Goal: Task Accomplishment & Management: Use online tool/utility

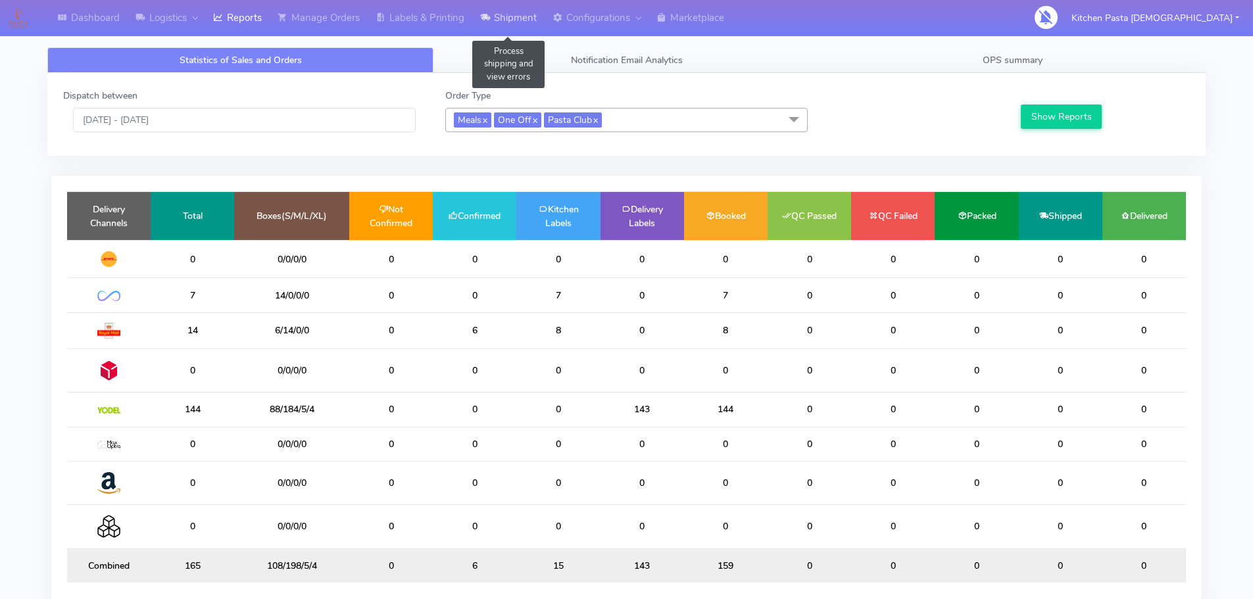
click at [501, 8] on link "Shipment" at bounding box center [508, 18] width 72 height 36
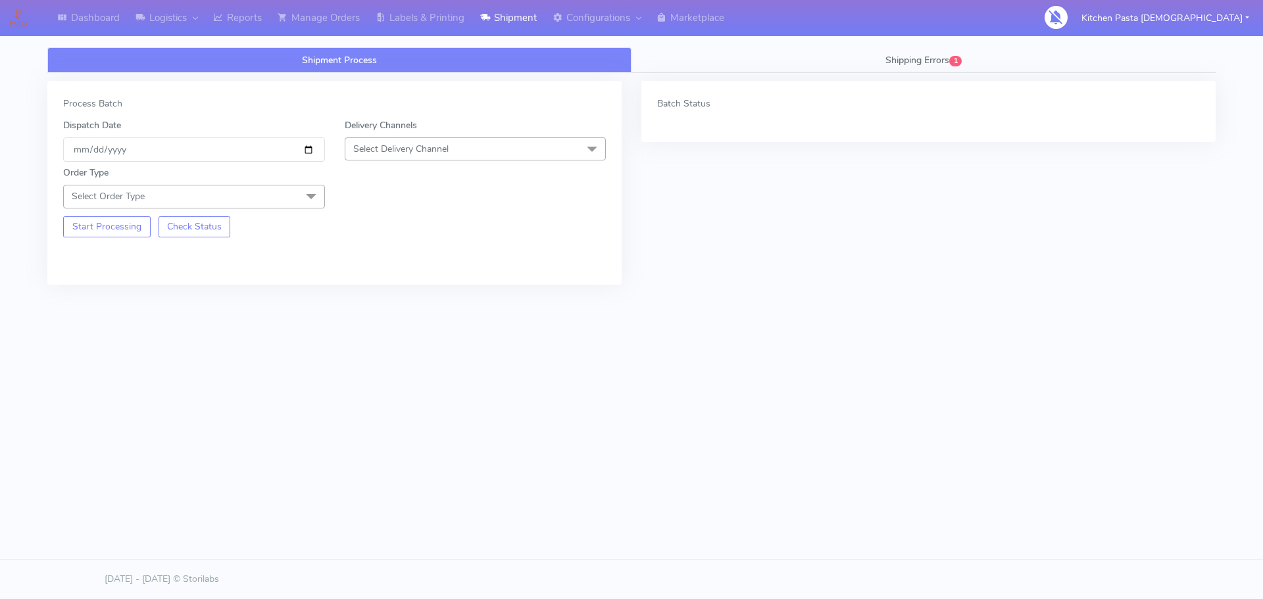
click at [486, 146] on span "Select Delivery Channel" at bounding box center [476, 148] width 262 height 23
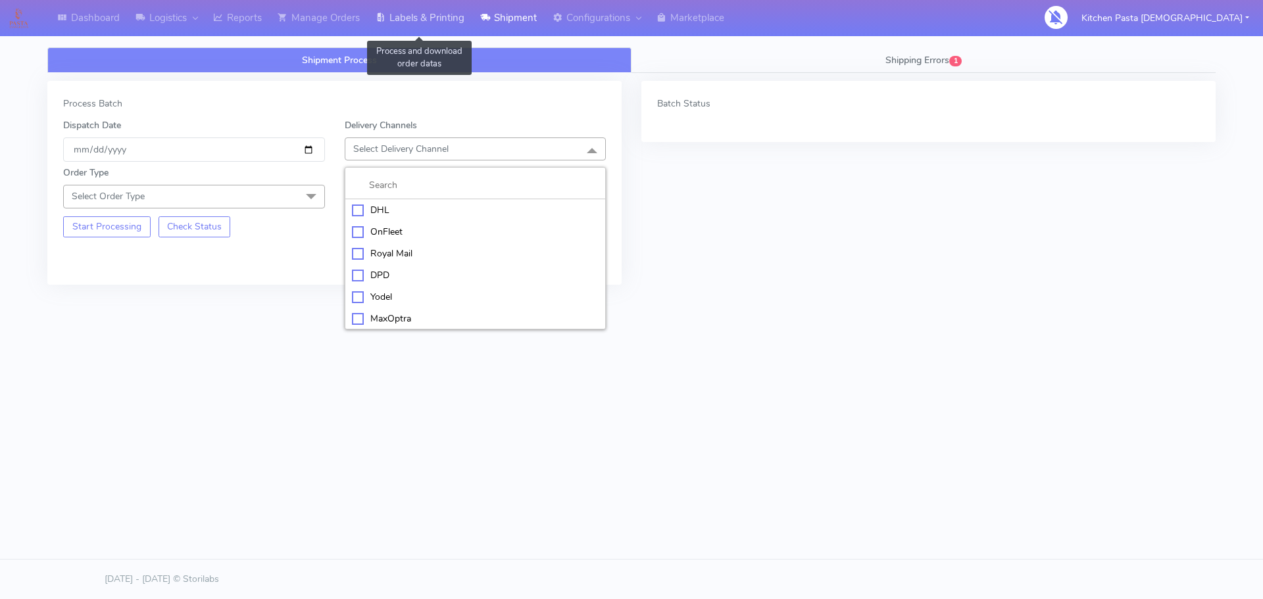
click at [386, 18] on icon at bounding box center [381, 17] width 10 height 13
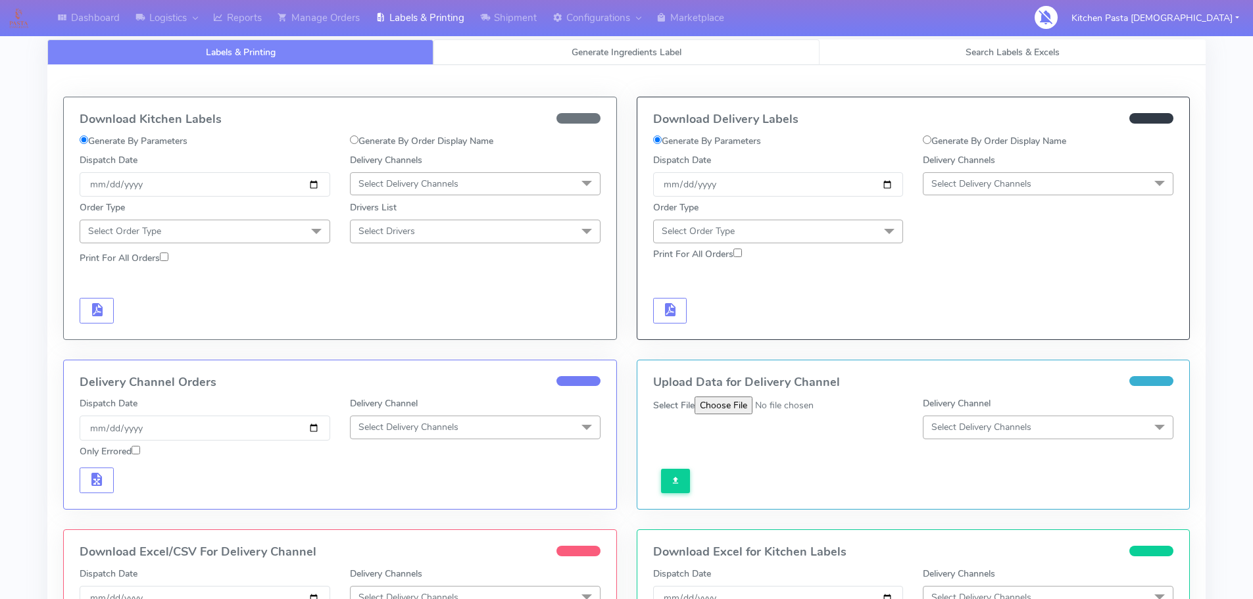
click at [471, 46] on link "Generate Ingredients Label" at bounding box center [627, 52] width 386 height 26
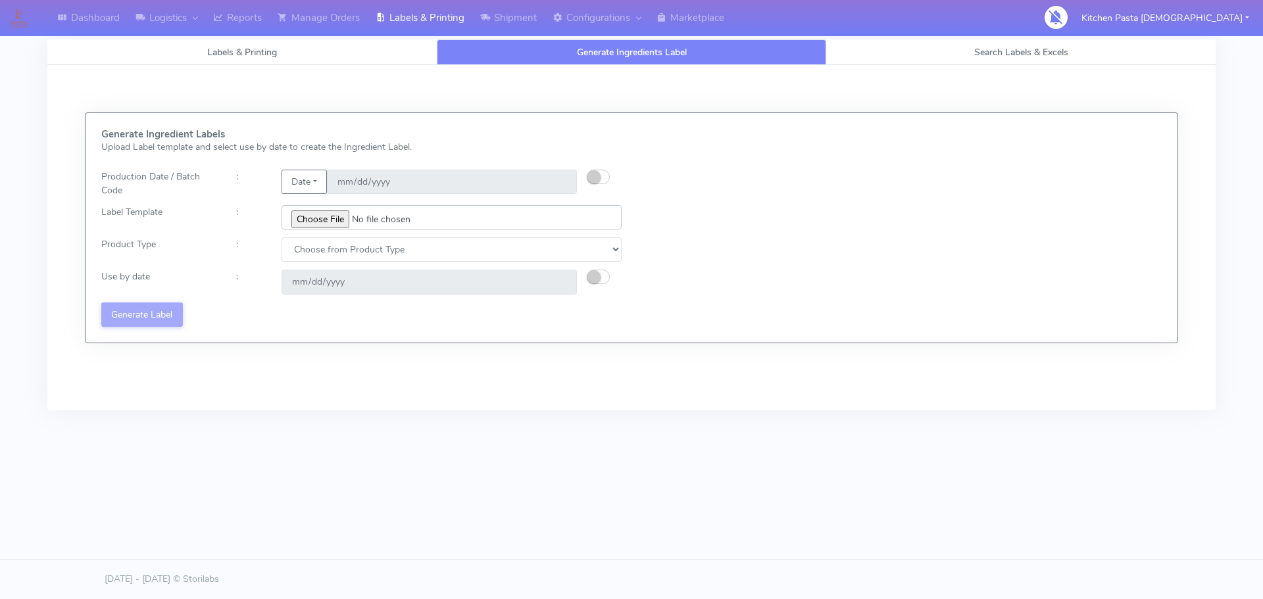
click at [322, 212] on input "file" at bounding box center [452, 217] width 340 height 24
type input "C:\fakepath\Classic Tiramisu V1.jpg"
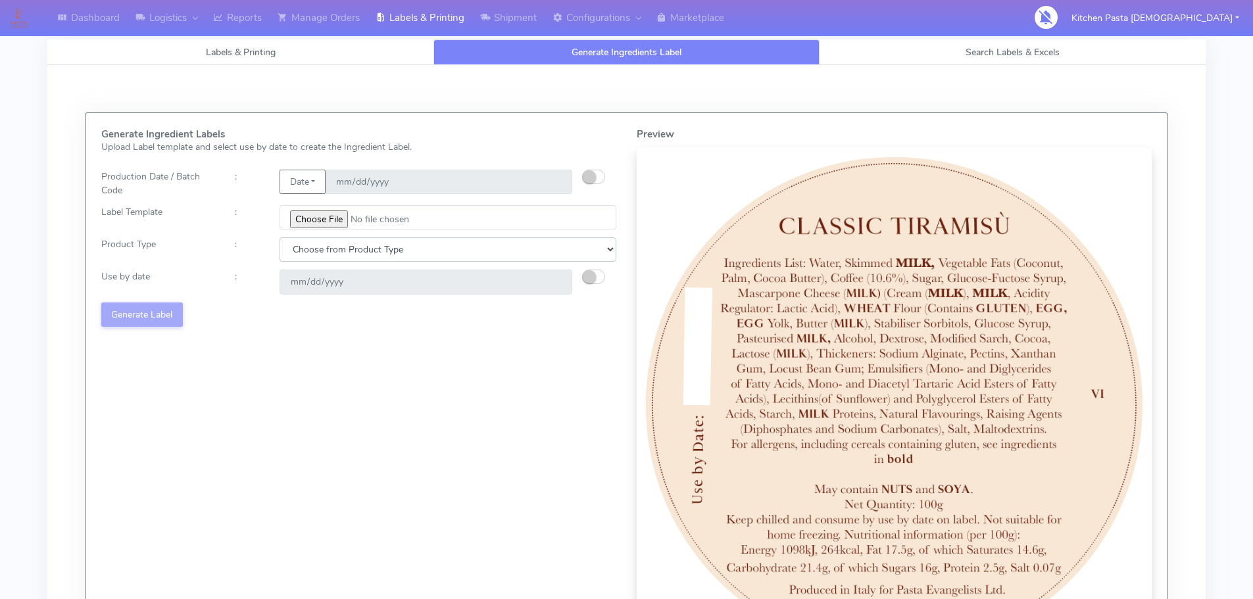
click at [352, 245] on select "Choose from Product Type ECOM ERETAIL CIRCULAR CIRC_DESERTS LASAGNE" at bounding box center [448, 249] width 337 height 24
select select "3"
click at [280, 237] on select "Choose from Product Type ECOM ERETAIL CIRCULAR CIRC_DESERTS LASAGNE" at bounding box center [448, 249] width 337 height 24
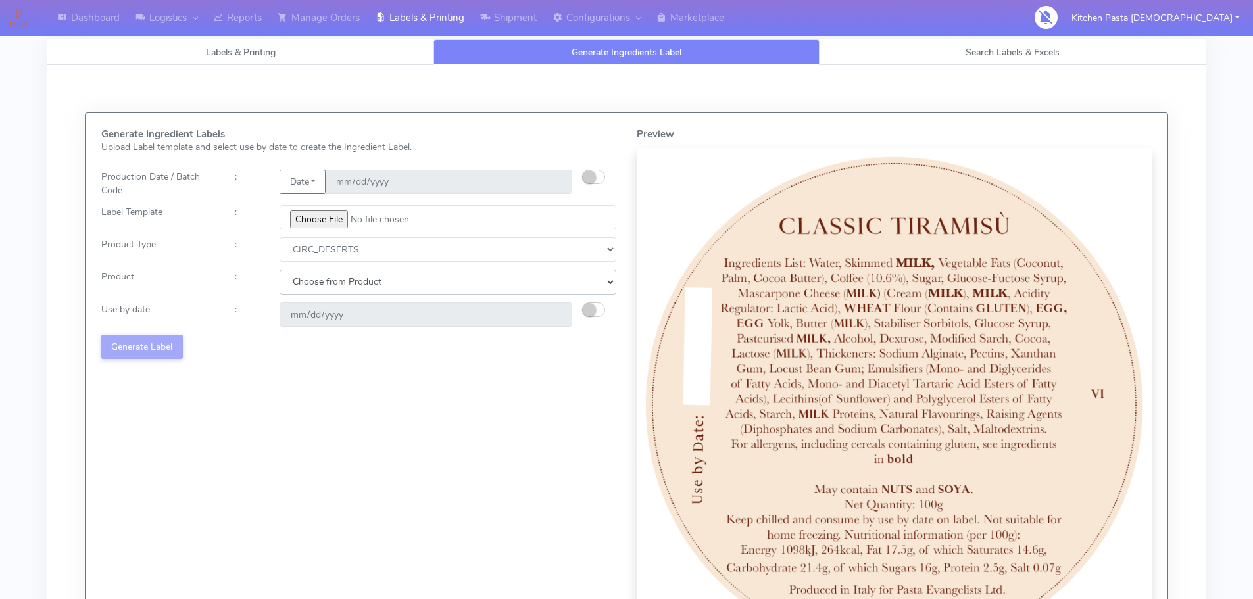
drag, startPoint x: 346, startPoint y: 286, endPoint x: 343, endPoint y: 294, distance: 9.2
click at [346, 286] on select "Choose from Product CLASSIC_TIRAMISU CREMA_AMARENA PROFITEROLES" at bounding box center [448, 282] width 337 height 24
select select "2"
click at [280, 270] on select "Choose from Product CLASSIC_TIRAMISU CREMA_AMARENA PROFITEROLES" at bounding box center [448, 282] width 337 height 24
type input "2025-10-05"
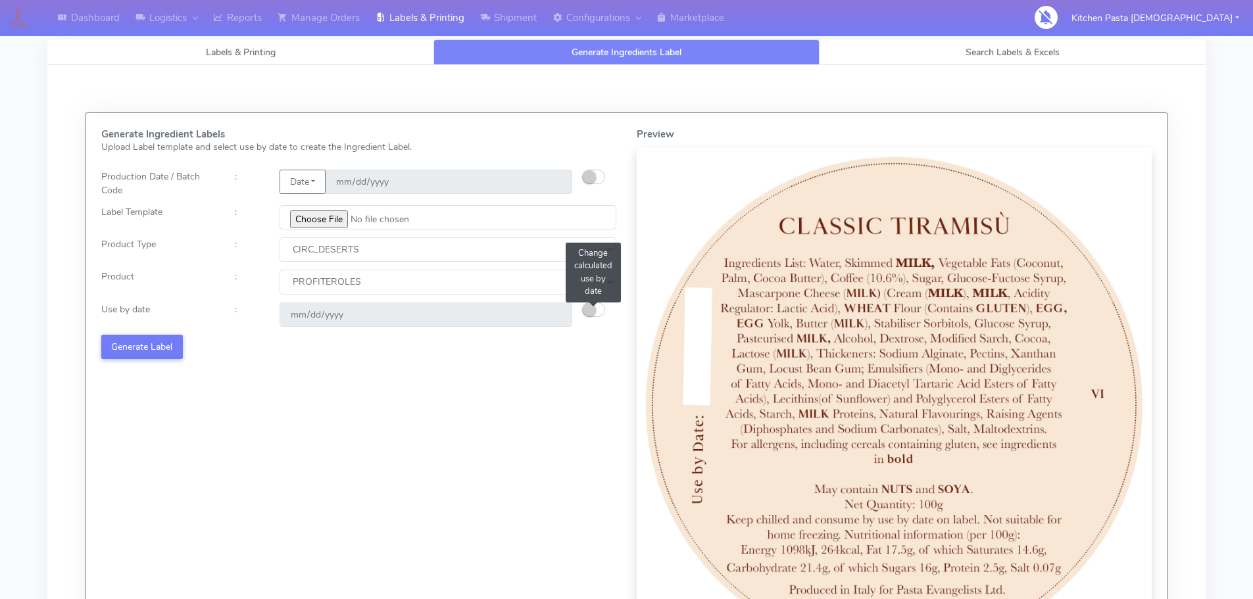
click at [601, 308] on button "button" at bounding box center [593, 310] width 23 height 14
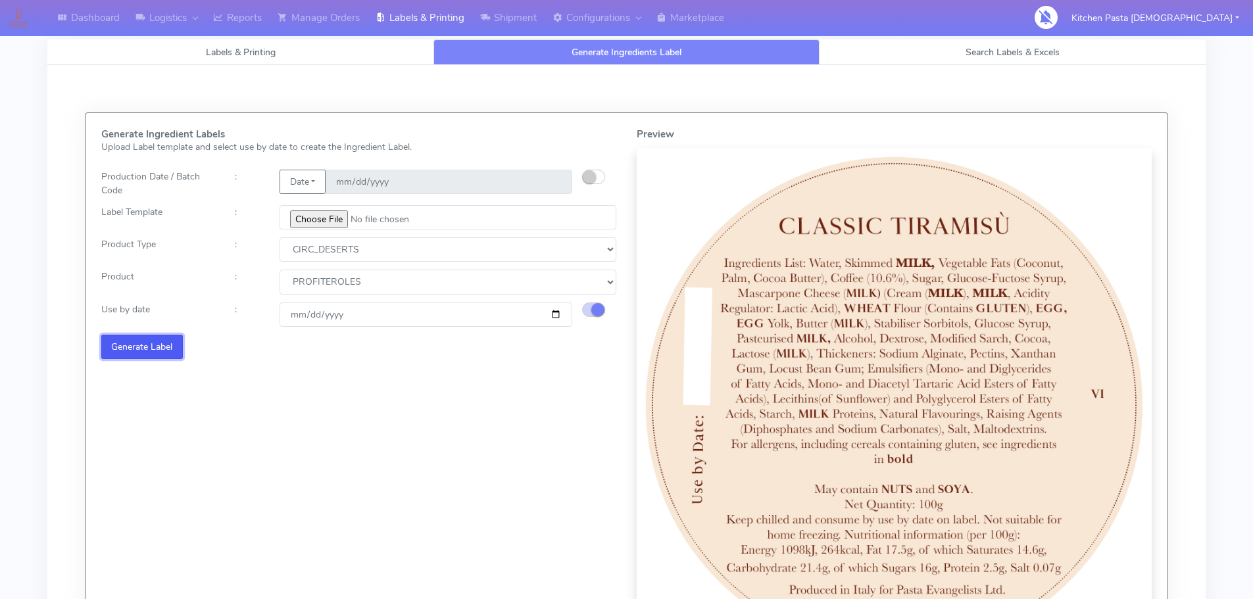
click at [167, 339] on button "Generate Label" at bounding box center [142, 347] width 82 height 24
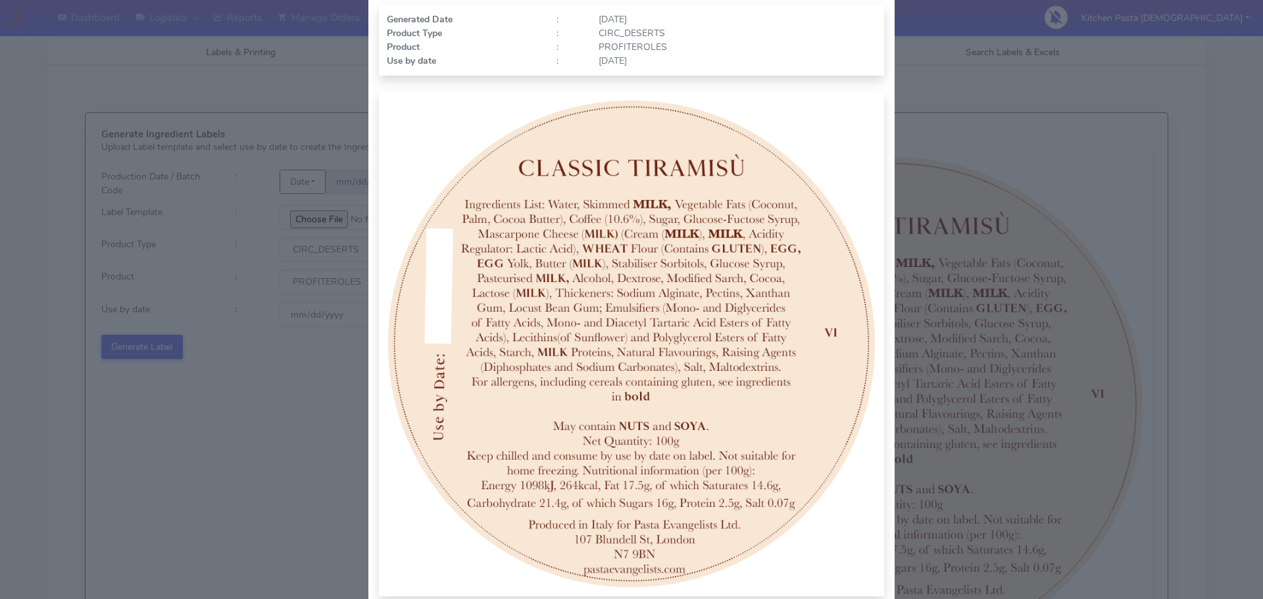
scroll to position [136, 0]
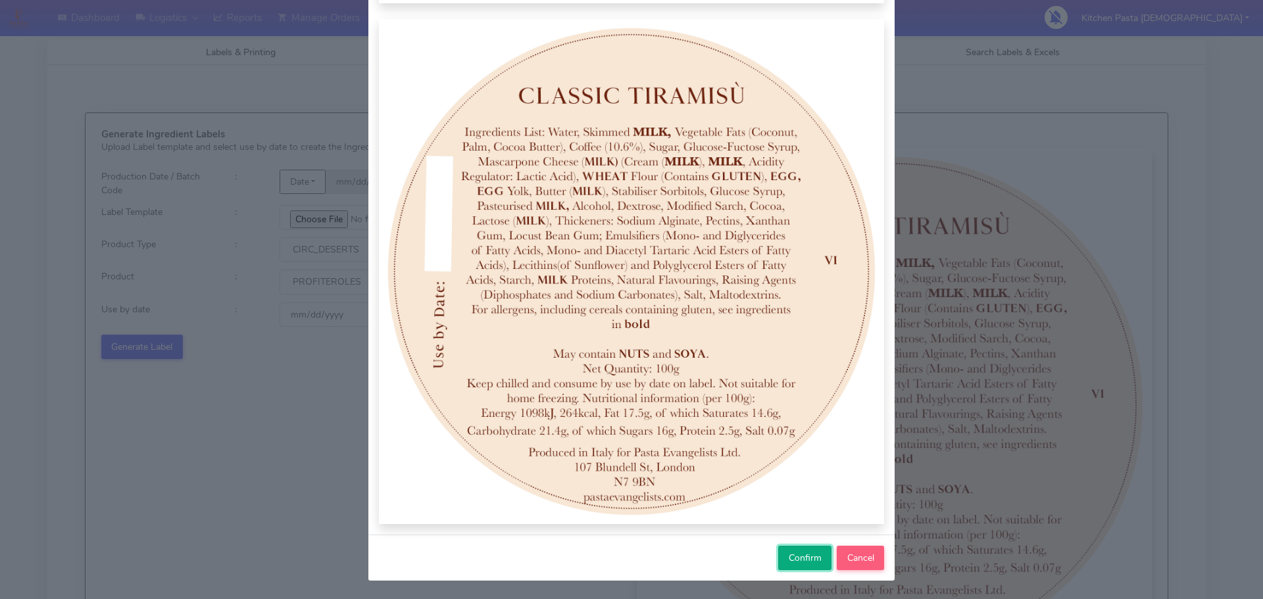
click at [789, 558] on span "Confirm" at bounding box center [805, 558] width 33 height 12
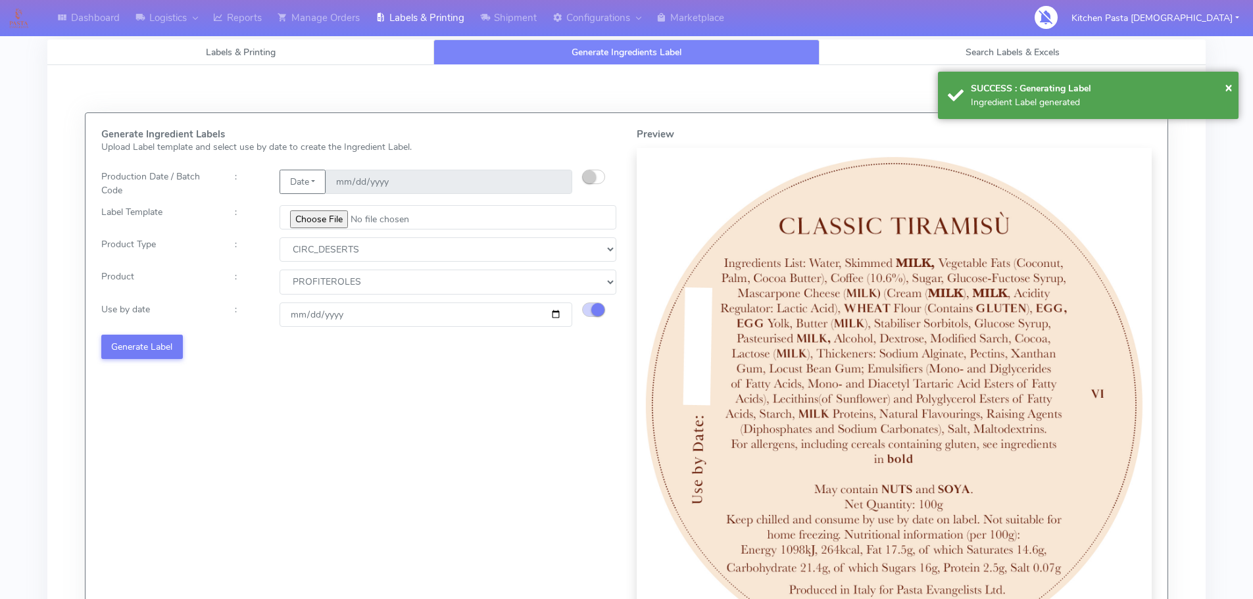
select select
